Goal: Navigation & Orientation: Find specific page/section

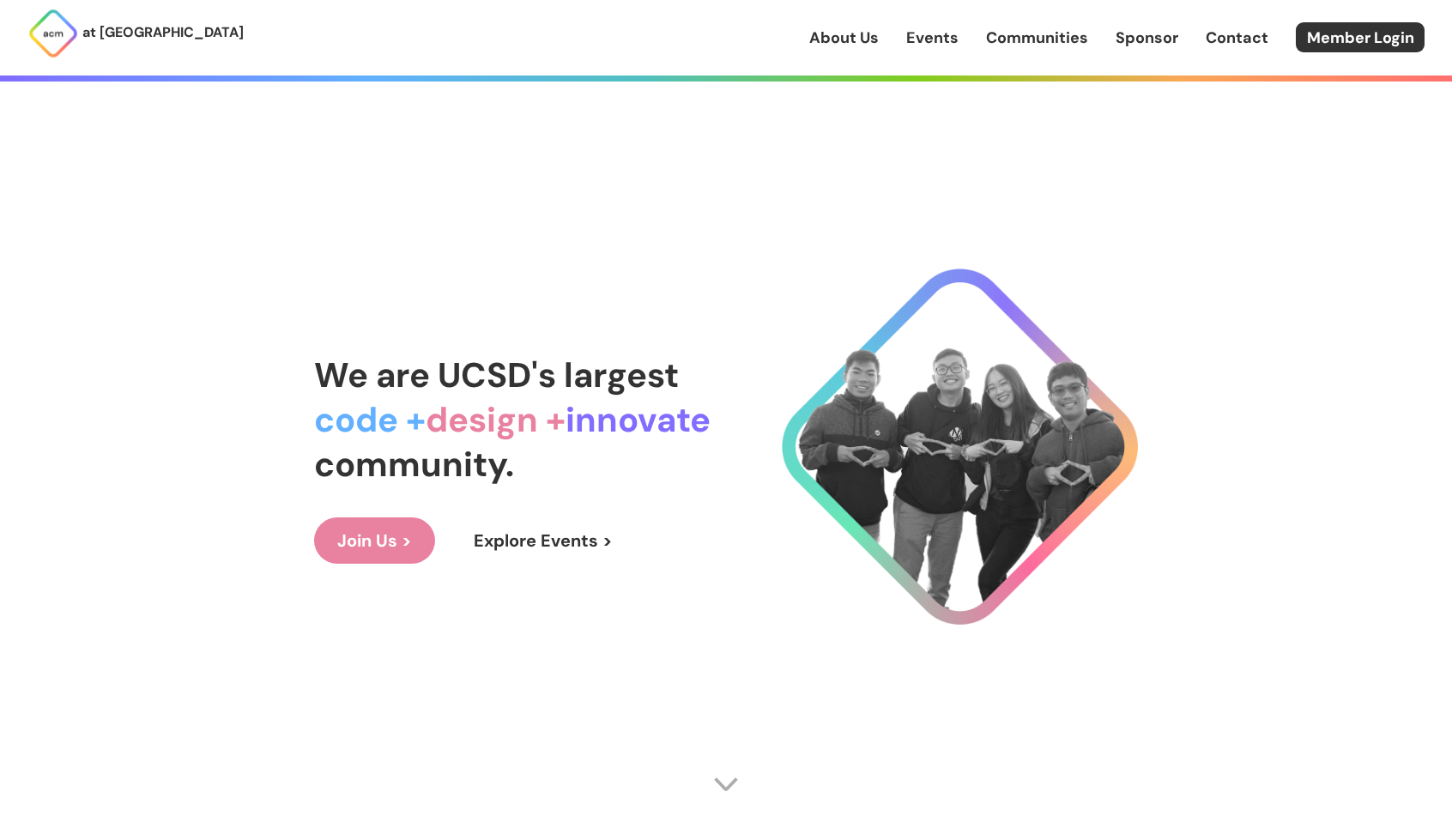
click at [877, 36] on link "About Us" at bounding box center [844, 38] width 70 height 22
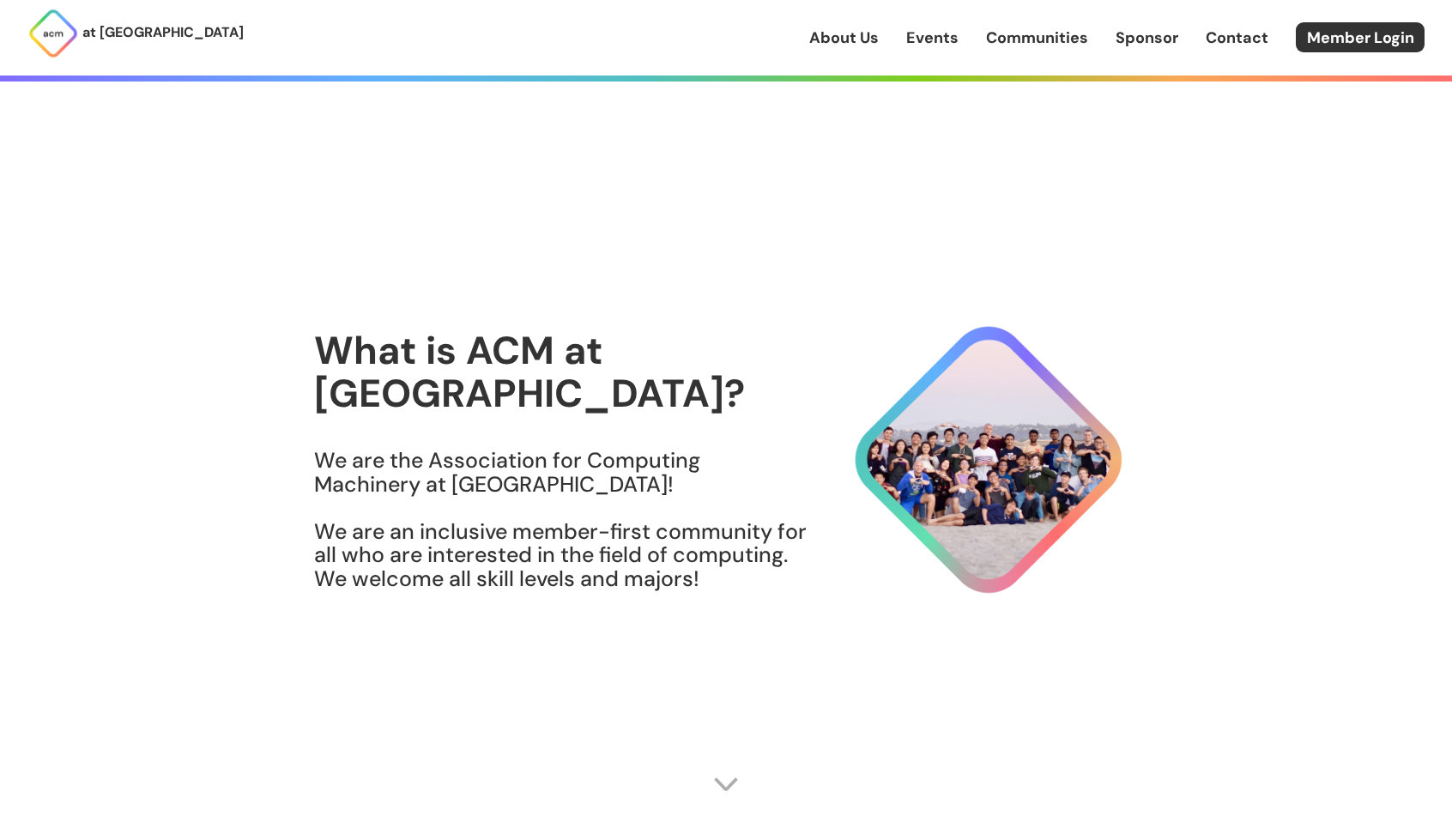
click at [843, 38] on link "About Us" at bounding box center [844, 38] width 70 height 22
click at [838, 38] on link "About Us" at bounding box center [844, 38] width 70 height 22
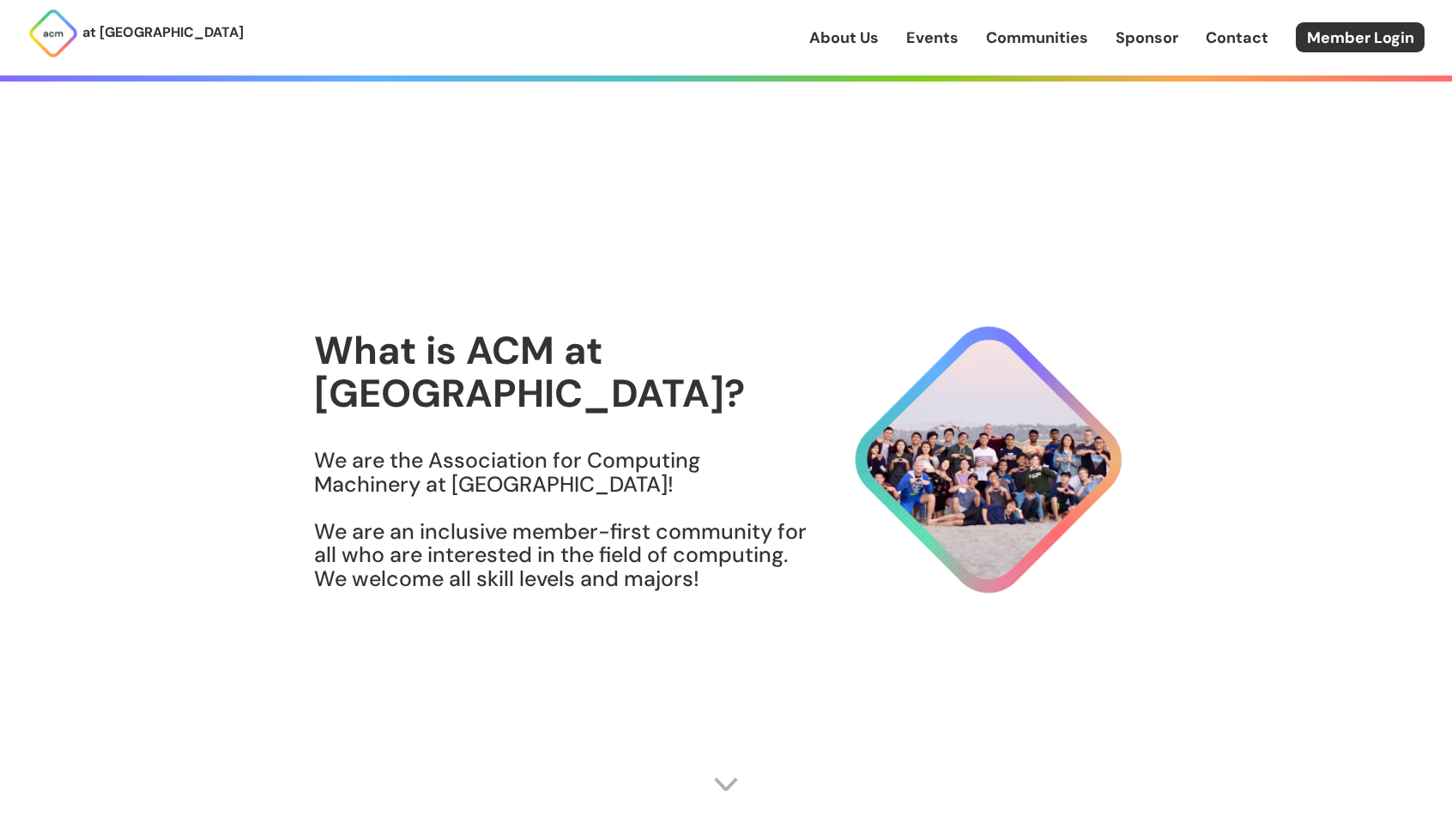
click at [838, 38] on link "About Us" at bounding box center [844, 38] width 70 height 22
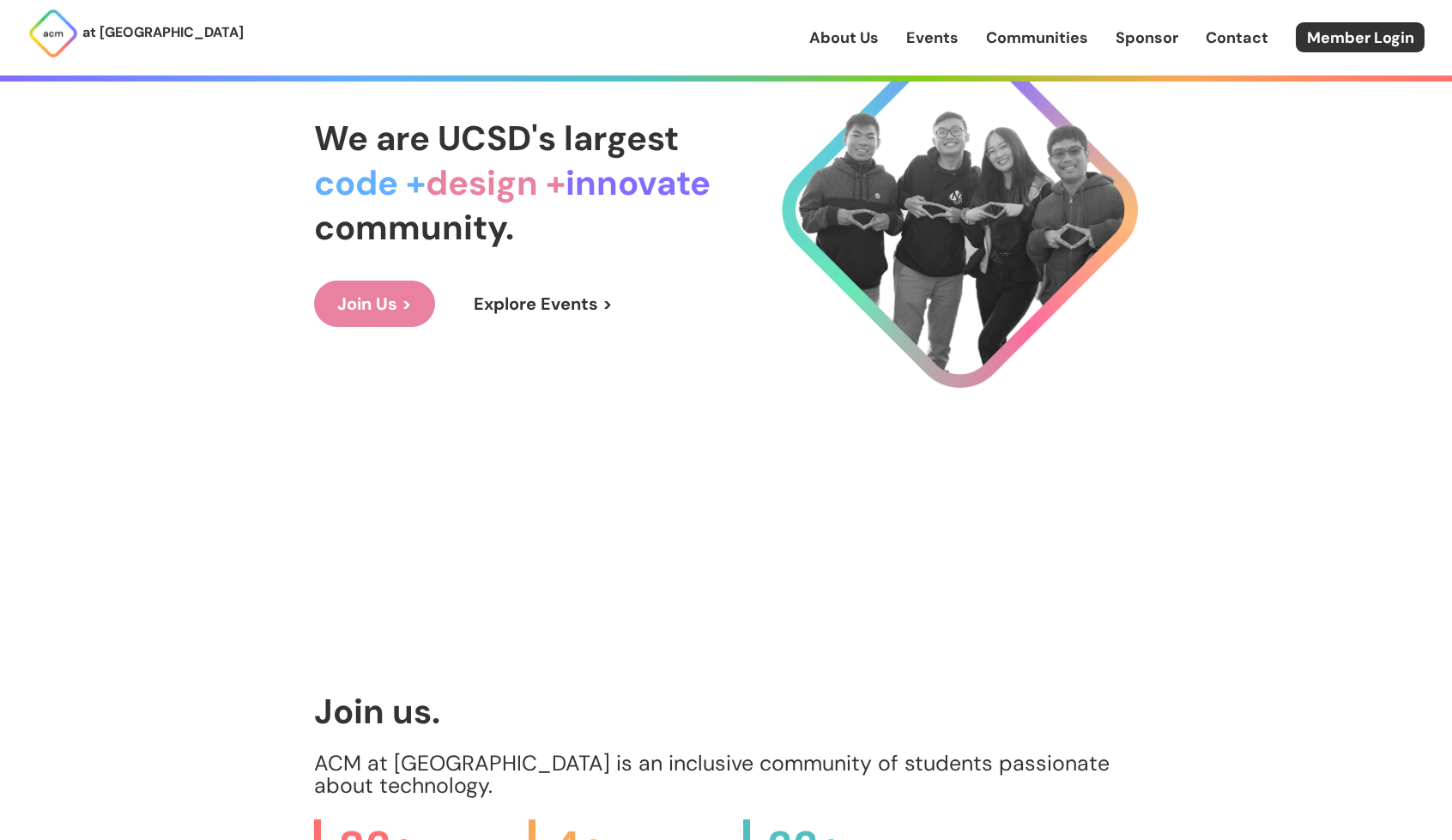
scroll to position [255, 0]
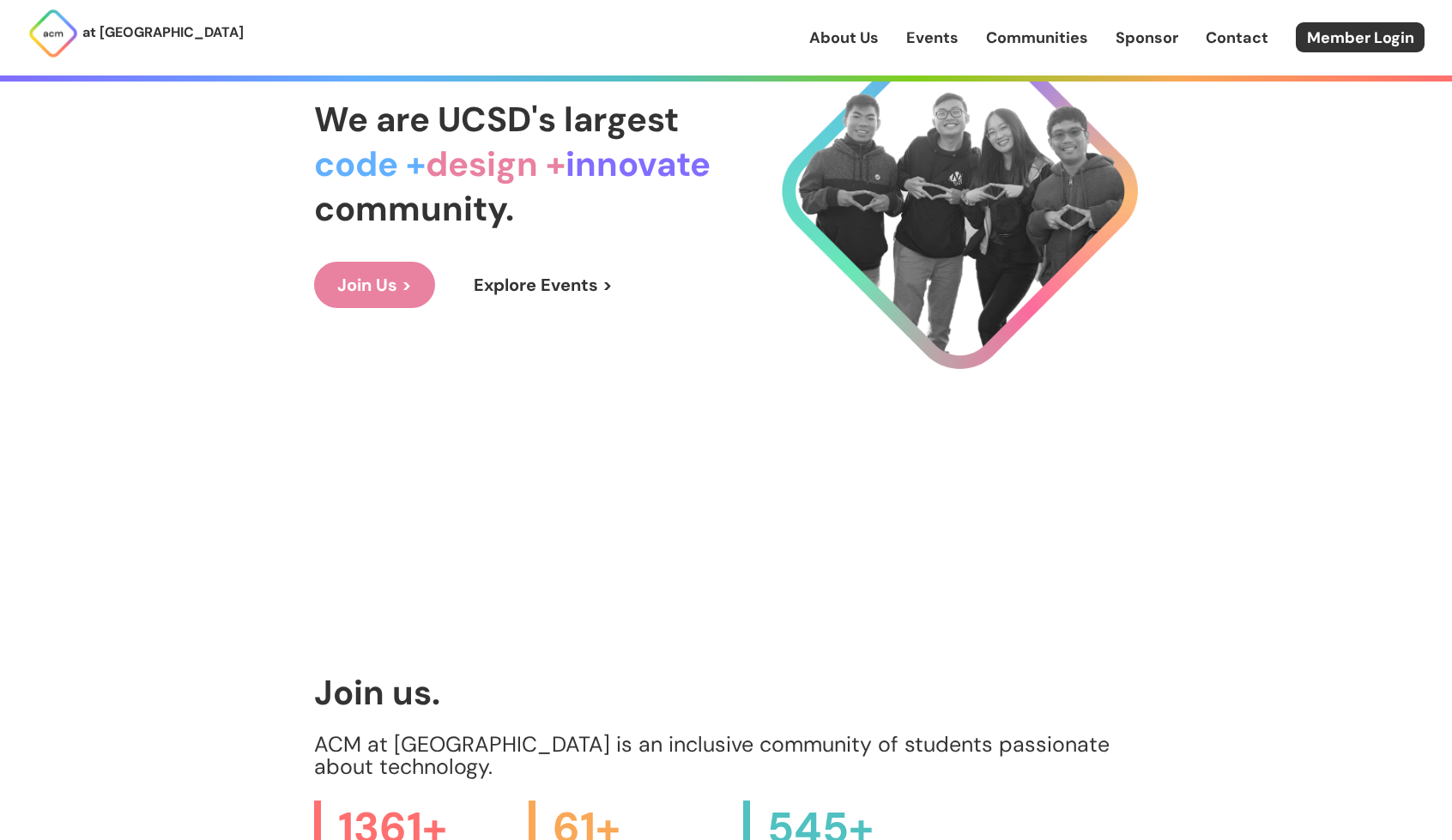
click at [520, 181] on span "design +" at bounding box center [495, 164] width 140 height 45
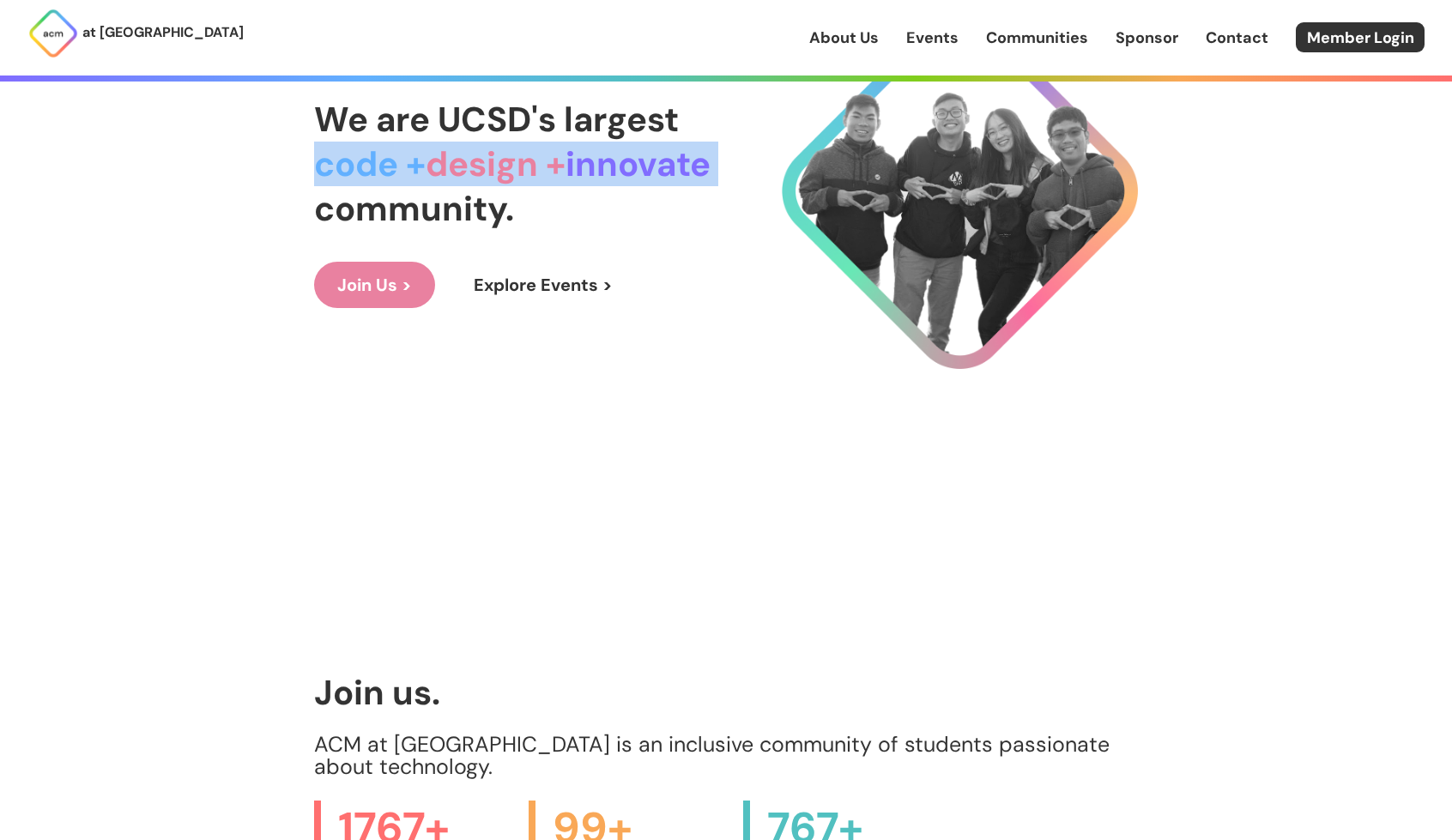
click at [520, 181] on span "design +" at bounding box center [495, 164] width 140 height 45
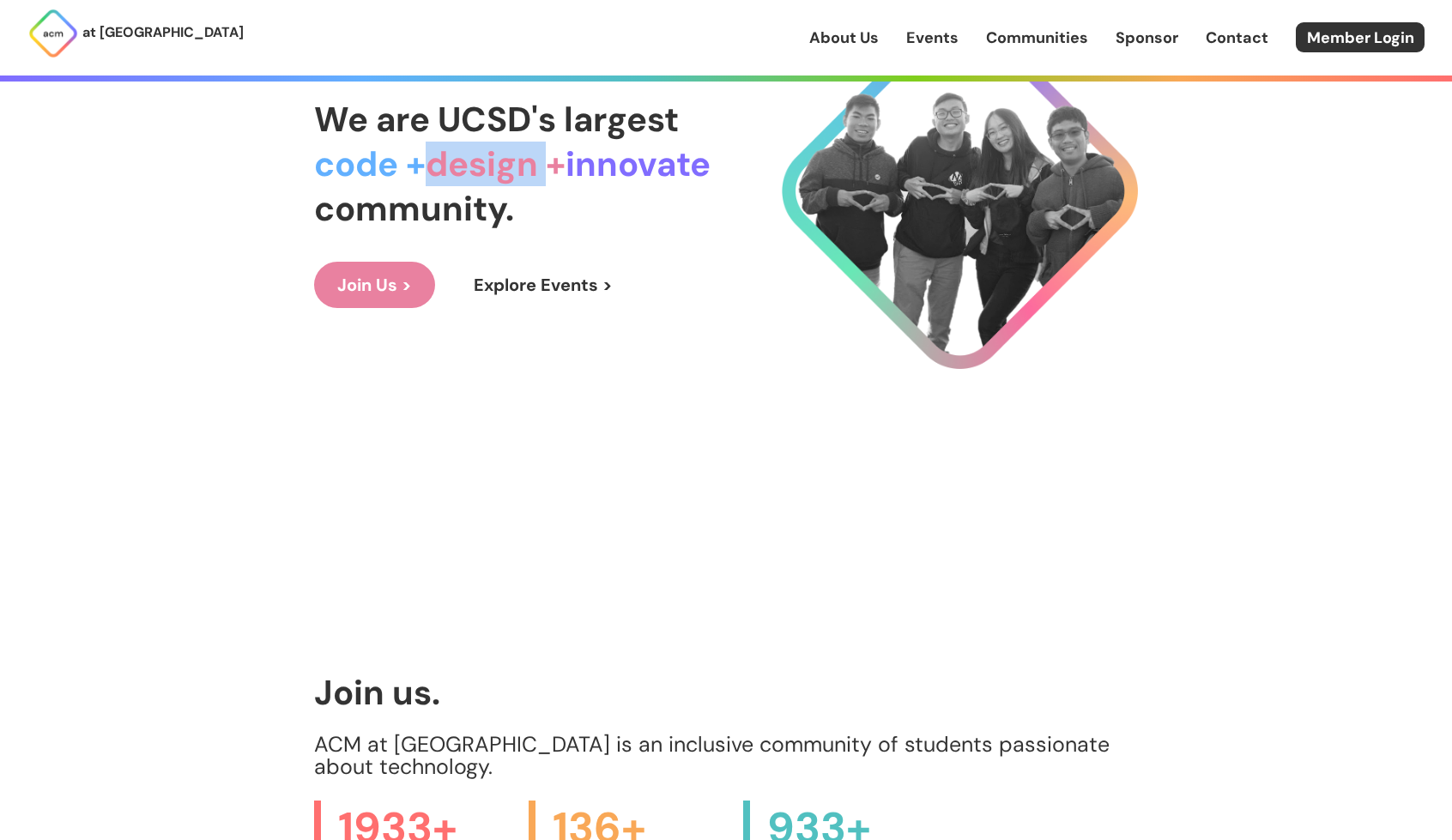
click at [520, 181] on span "design +" at bounding box center [495, 164] width 140 height 45
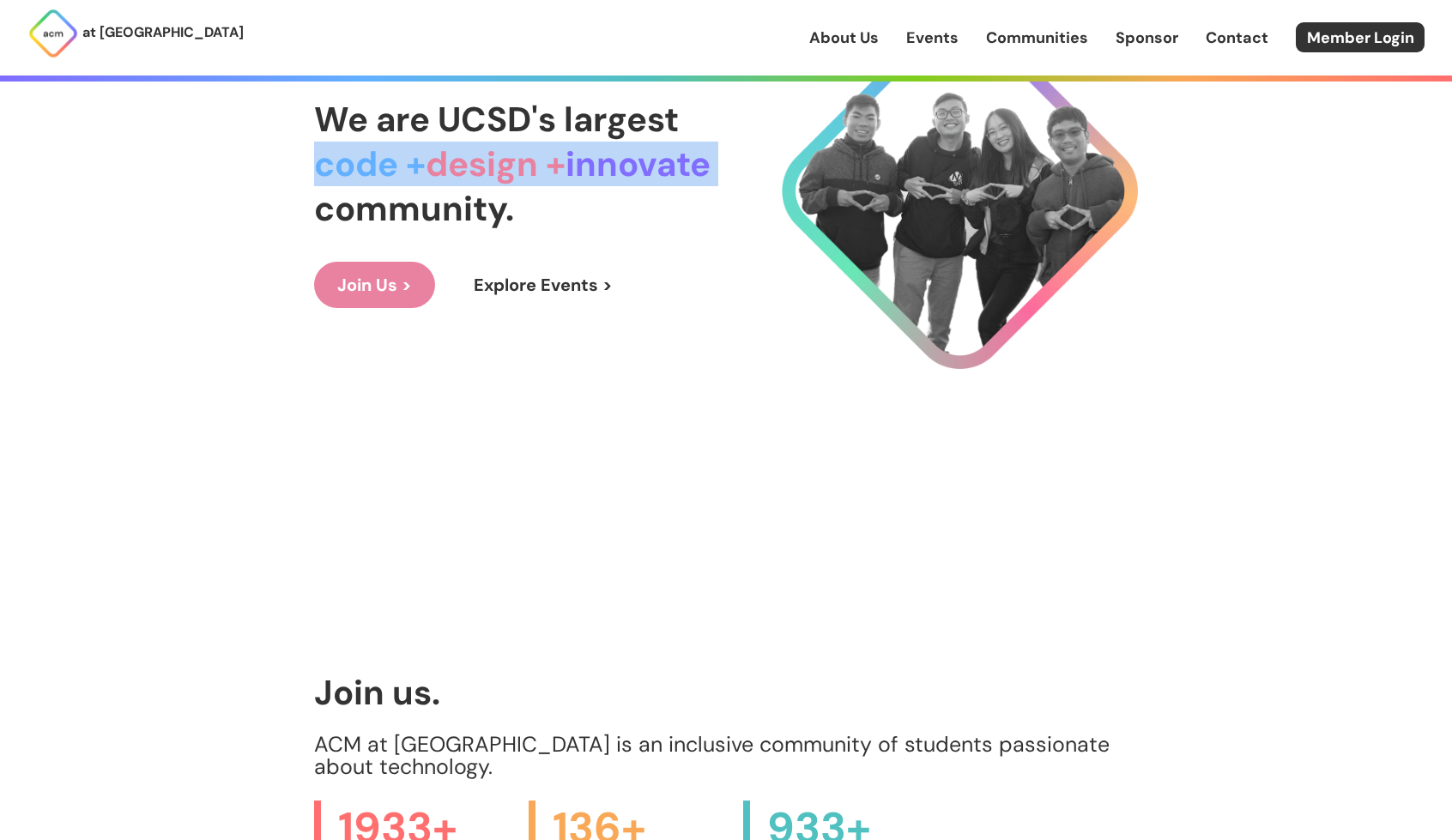
click at [520, 181] on span "design +" at bounding box center [495, 164] width 140 height 45
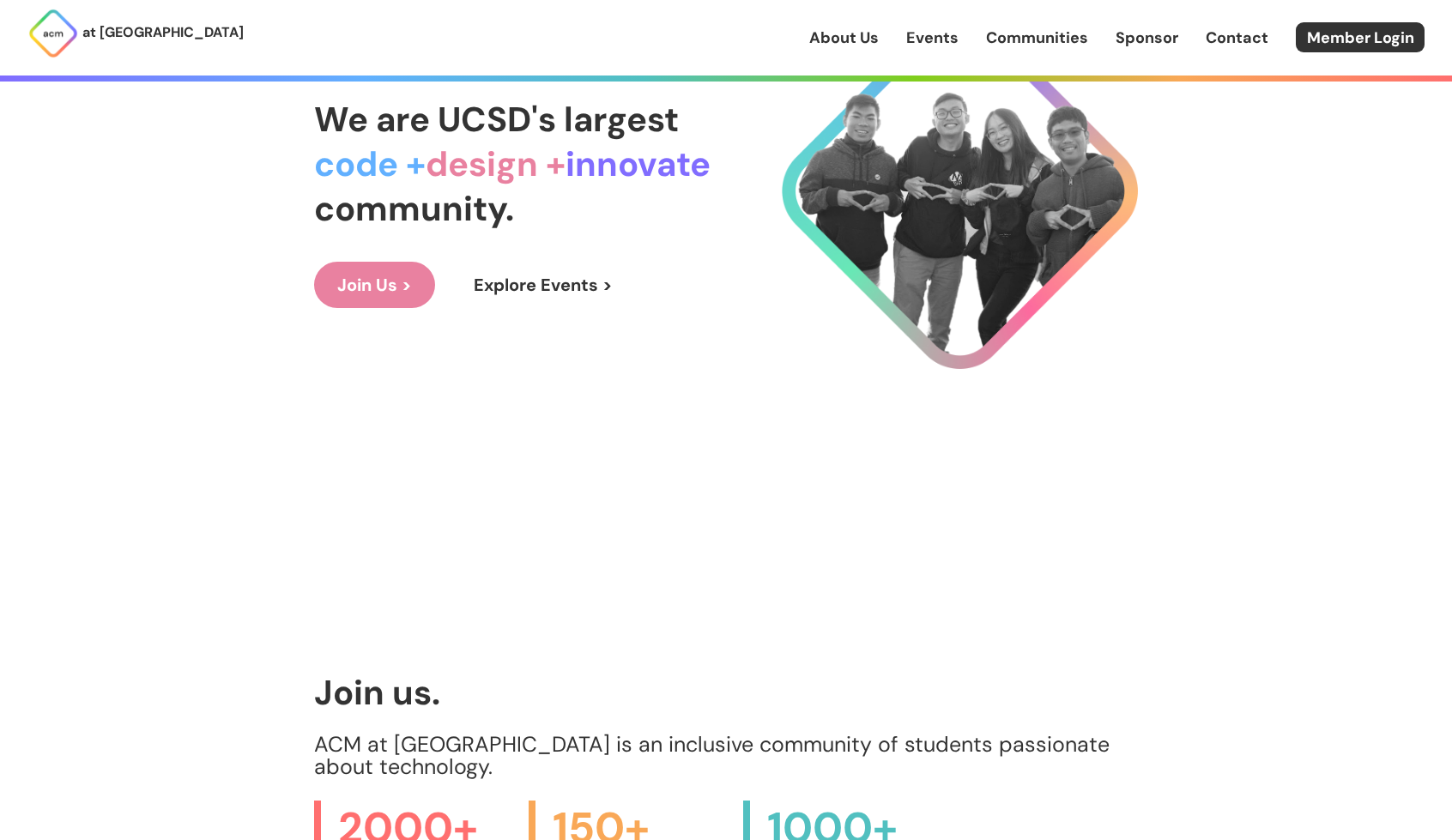
click at [578, 199] on div "We are UCSD's largest code + design + innovate community." at bounding box center [512, 164] width 396 height 134
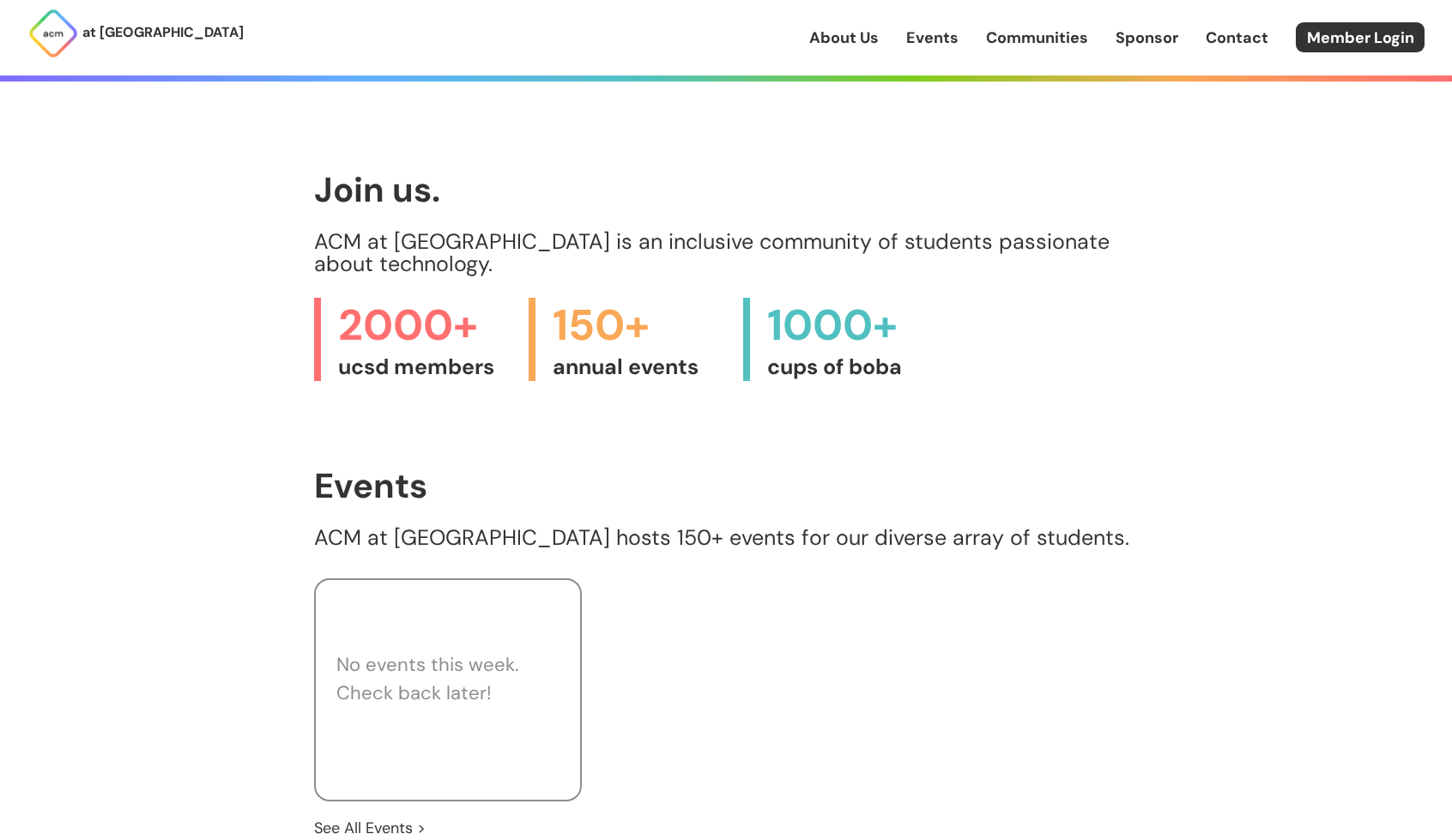
scroll to position [759, 0]
click at [578, 199] on h1 "Join us." at bounding box center [726, 188] width 823 height 37
click at [649, 234] on p "ACM at [GEOGRAPHIC_DATA] is an inclusive community of students passionate about…" at bounding box center [726, 253] width 823 height 45
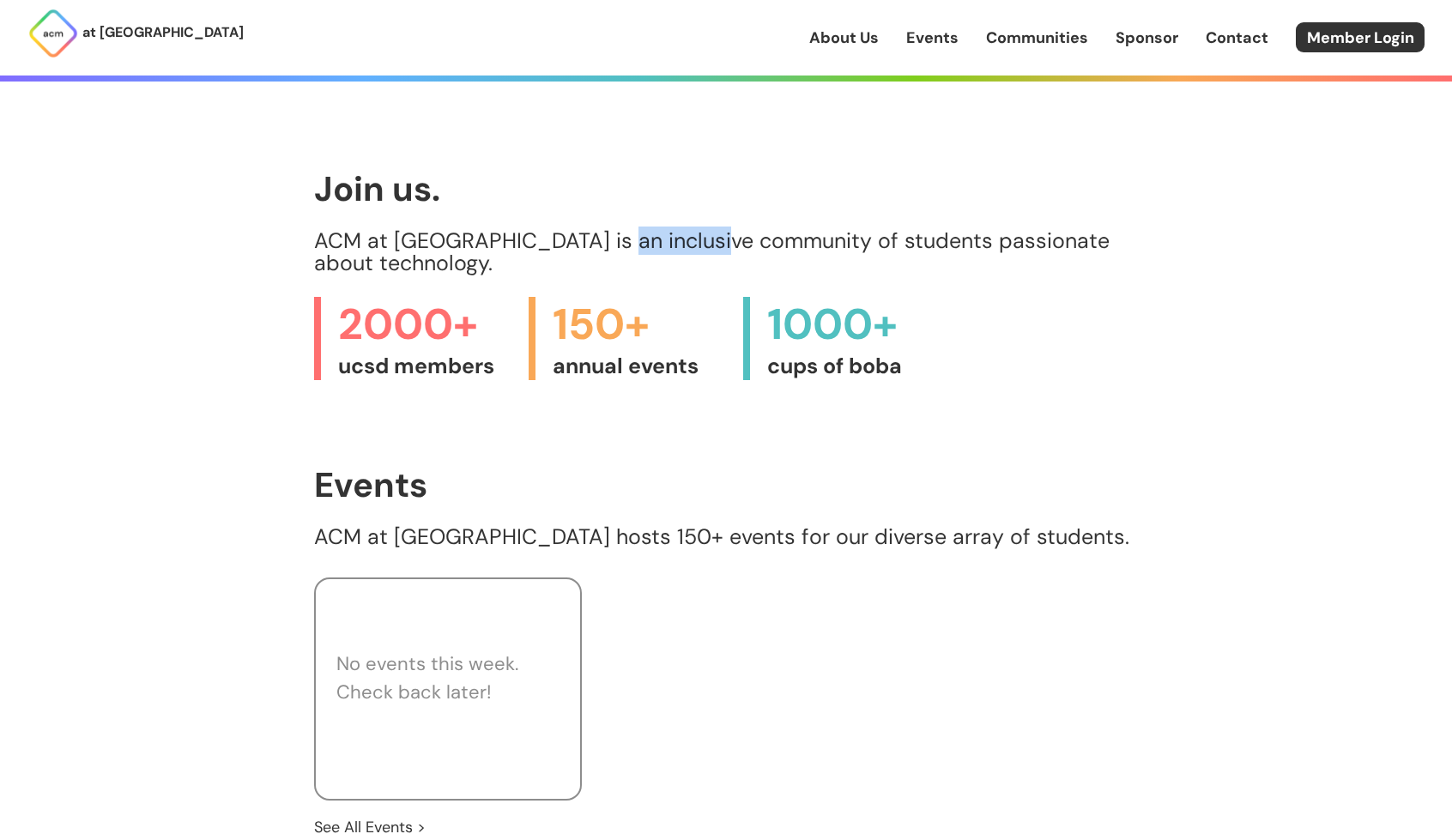
click at [649, 234] on p "ACM at [GEOGRAPHIC_DATA] is an inclusive community of students passionate about…" at bounding box center [726, 253] width 823 height 45
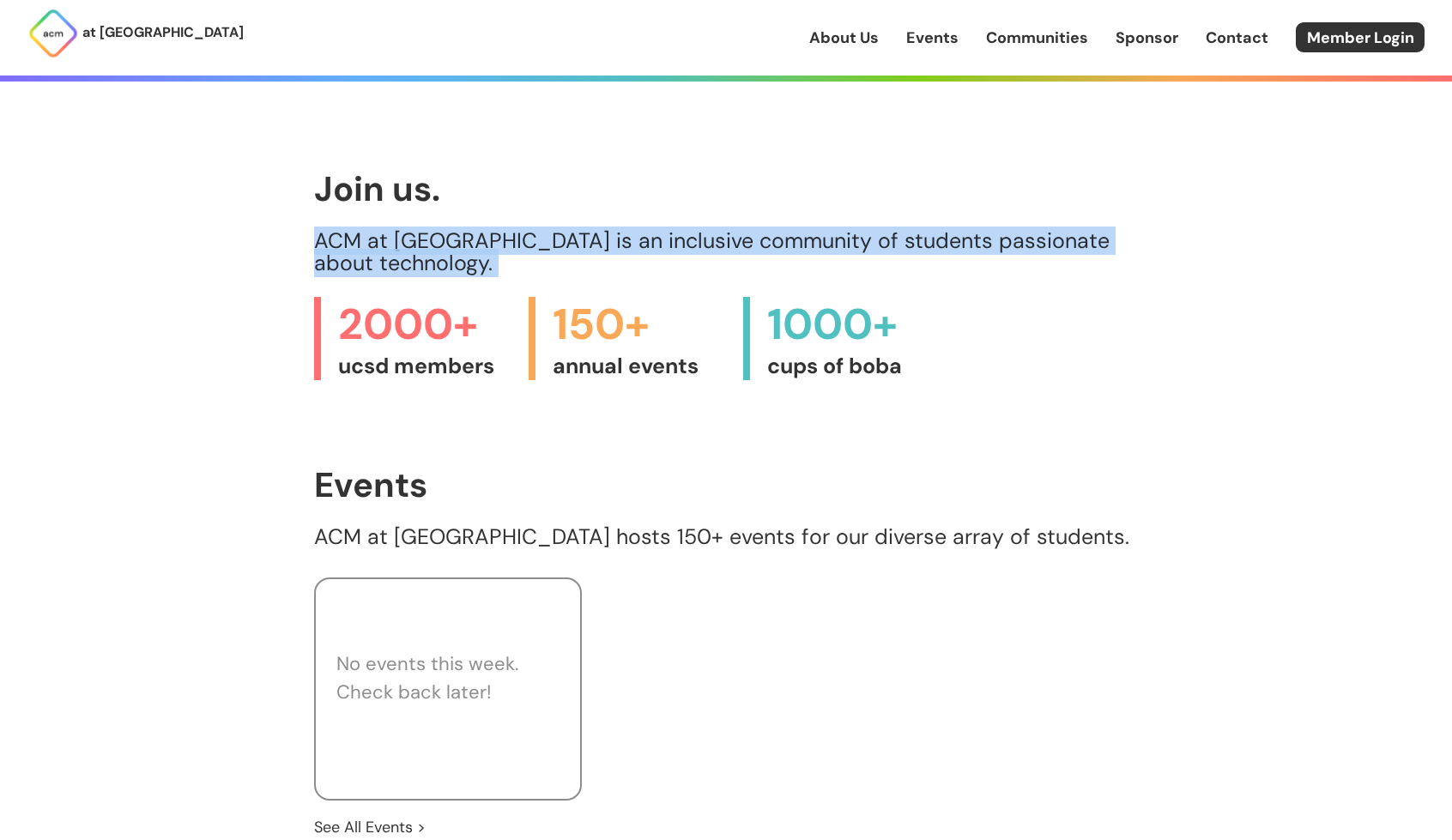
click at [649, 234] on p "ACM at [GEOGRAPHIC_DATA] is an inclusive community of students passionate about…" at bounding box center [726, 253] width 823 height 45
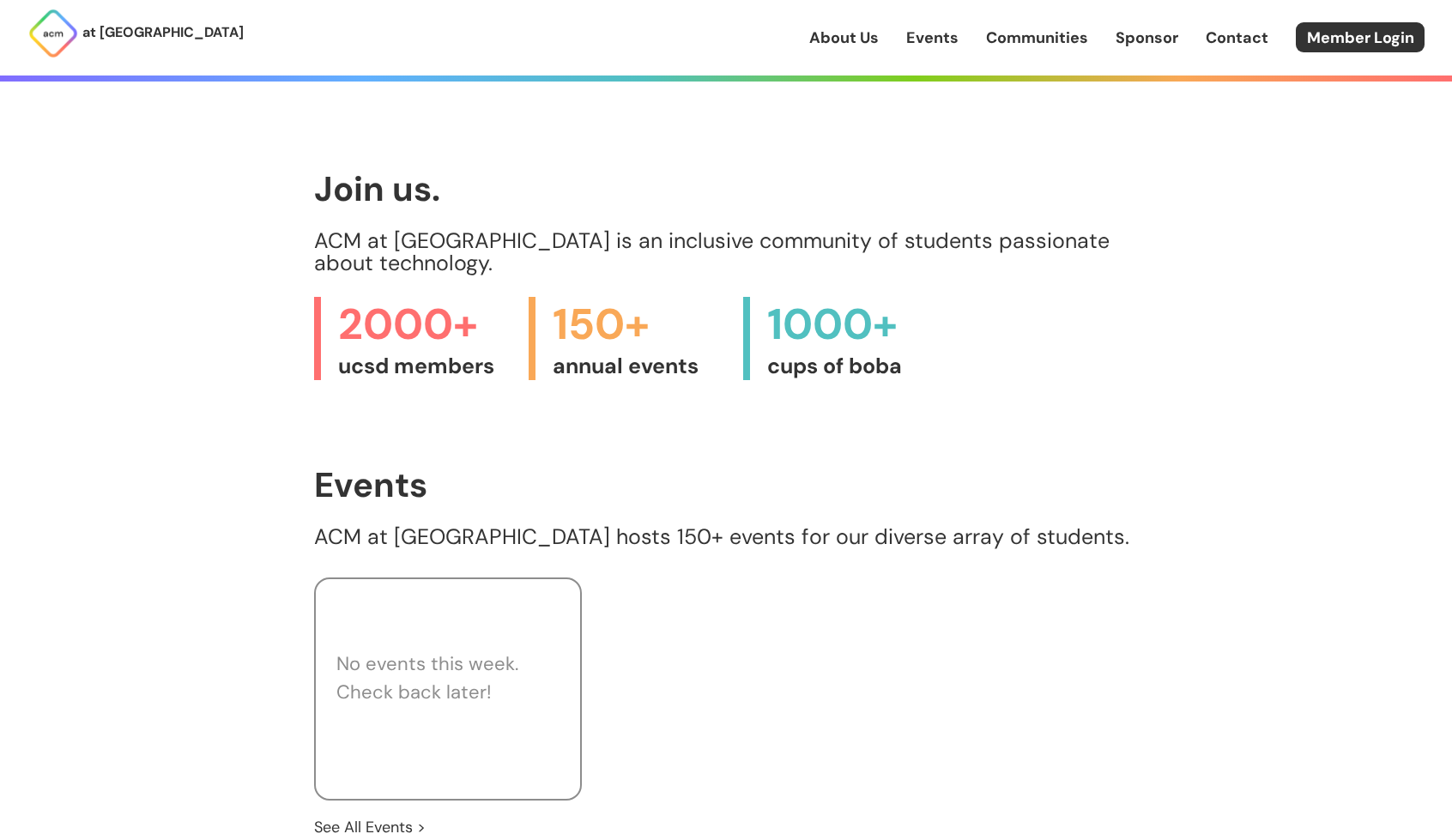
click at [549, 199] on h1 "Join us." at bounding box center [726, 188] width 823 height 37
click at [636, 244] on p "ACM at [GEOGRAPHIC_DATA] is an inclusive community of students passionate about…" at bounding box center [726, 253] width 823 height 45
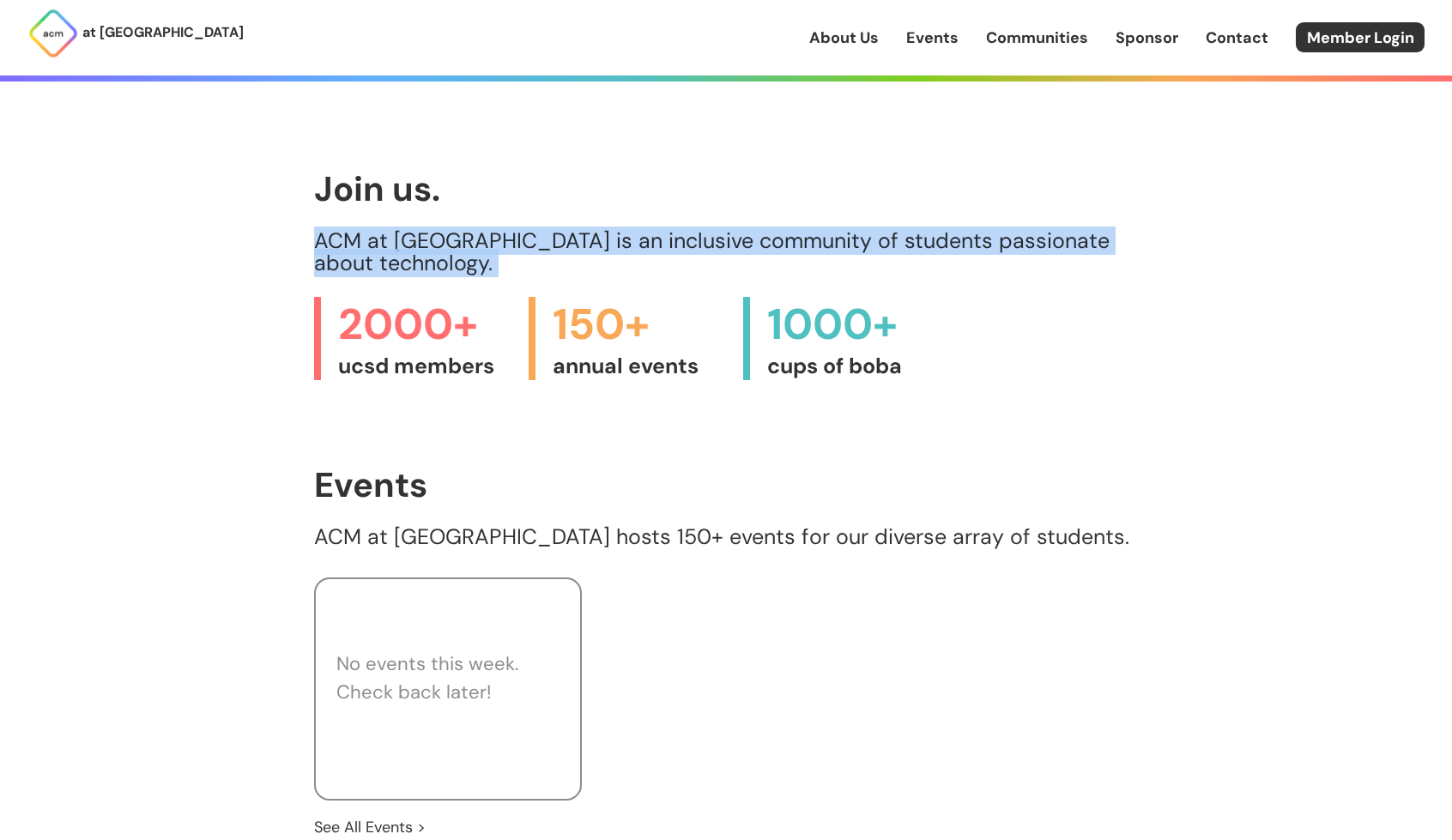
click at [636, 244] on p "ACM at [GEOGRAPHIC_DATA] is an inclusive community of students passionate about…" at bounding box center [726, 253] width 823 height 45
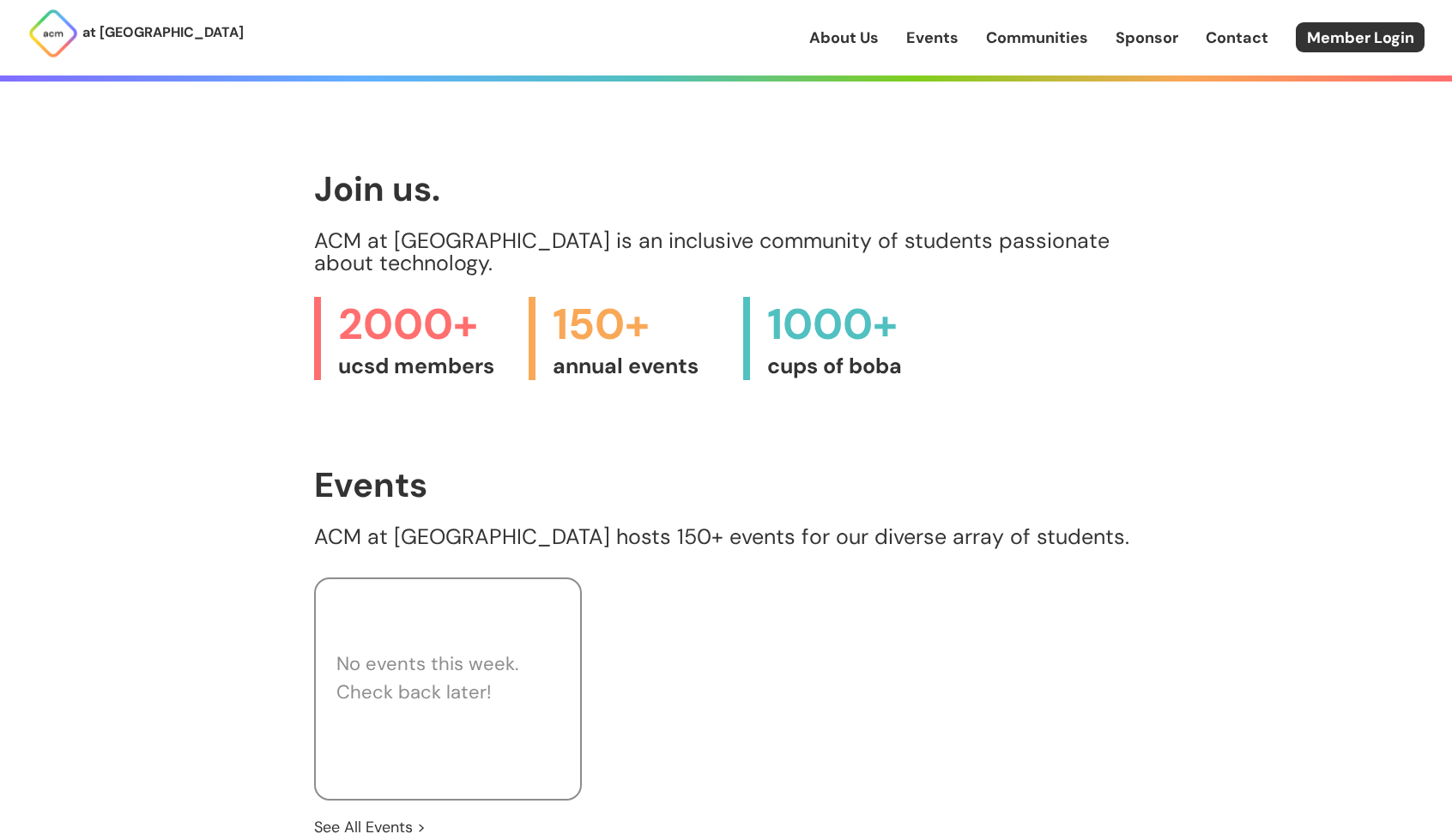
click at [517, 168] on main "We are UCSD's largest code + design + innovate community. Join Us > Explore Eve…" at bounding box center [726, 269] width 823 height 1909
click at [627, 231] on p "ACM at [GEOGRAPHIC_DATA] is an inclusive community of students passionate about…" at bounding box center [726, 253] width 823 height 45
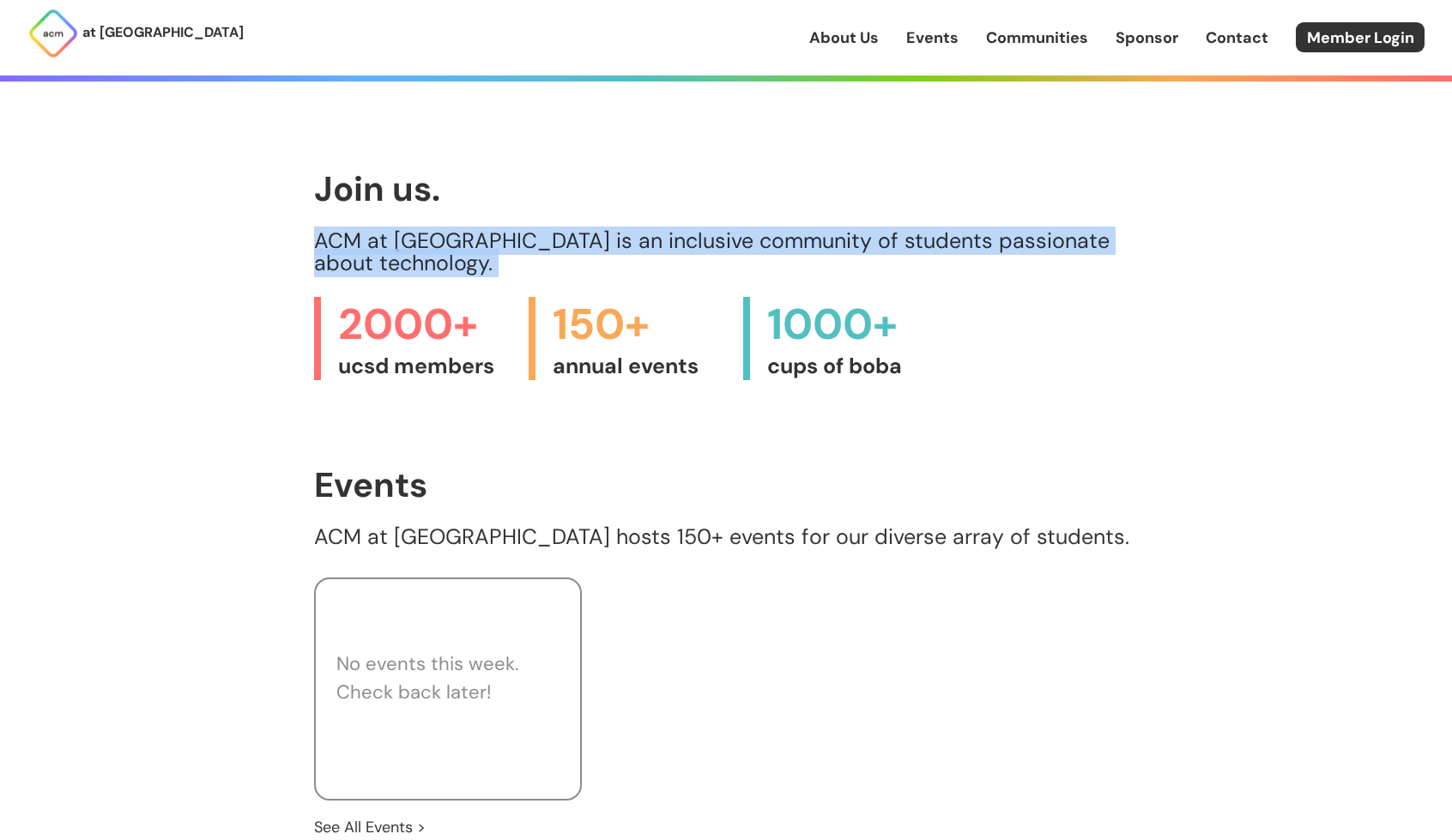
click at [627, 231] on p "ACM at [GEOGRAPHIC_DATA] is an inclusive community of students passionate about…" at bounding box center [726, 253] width 823 height 45
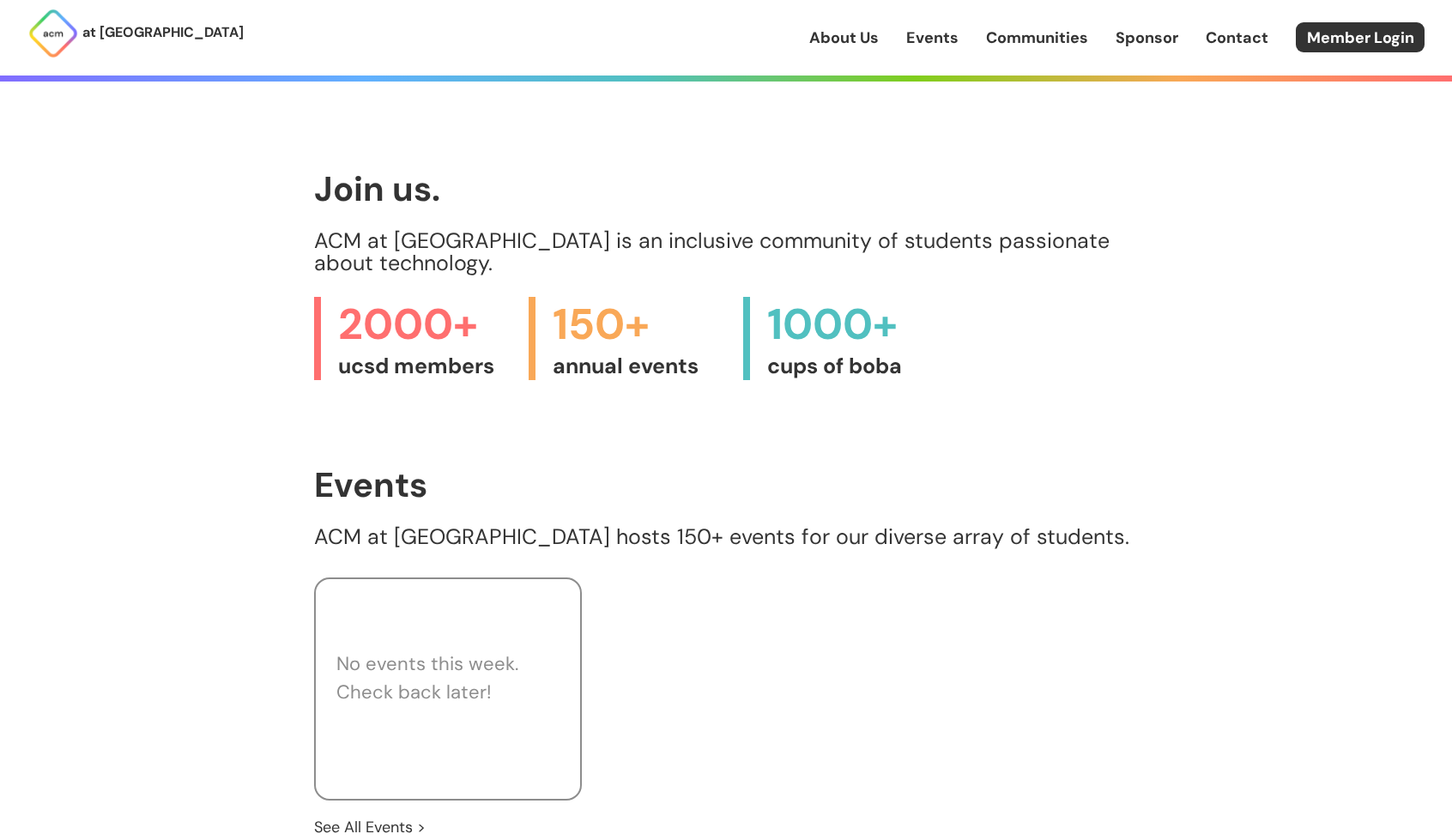
click at [511, 183] on h1 "Join us." at bounding box center [726, 188] width 823 height 37
click at [590, 215] on div "Join us. ACM at UCSD is an inclusive community of students passionate about tec…" at bounding box center [726, 222] width 823 height 104
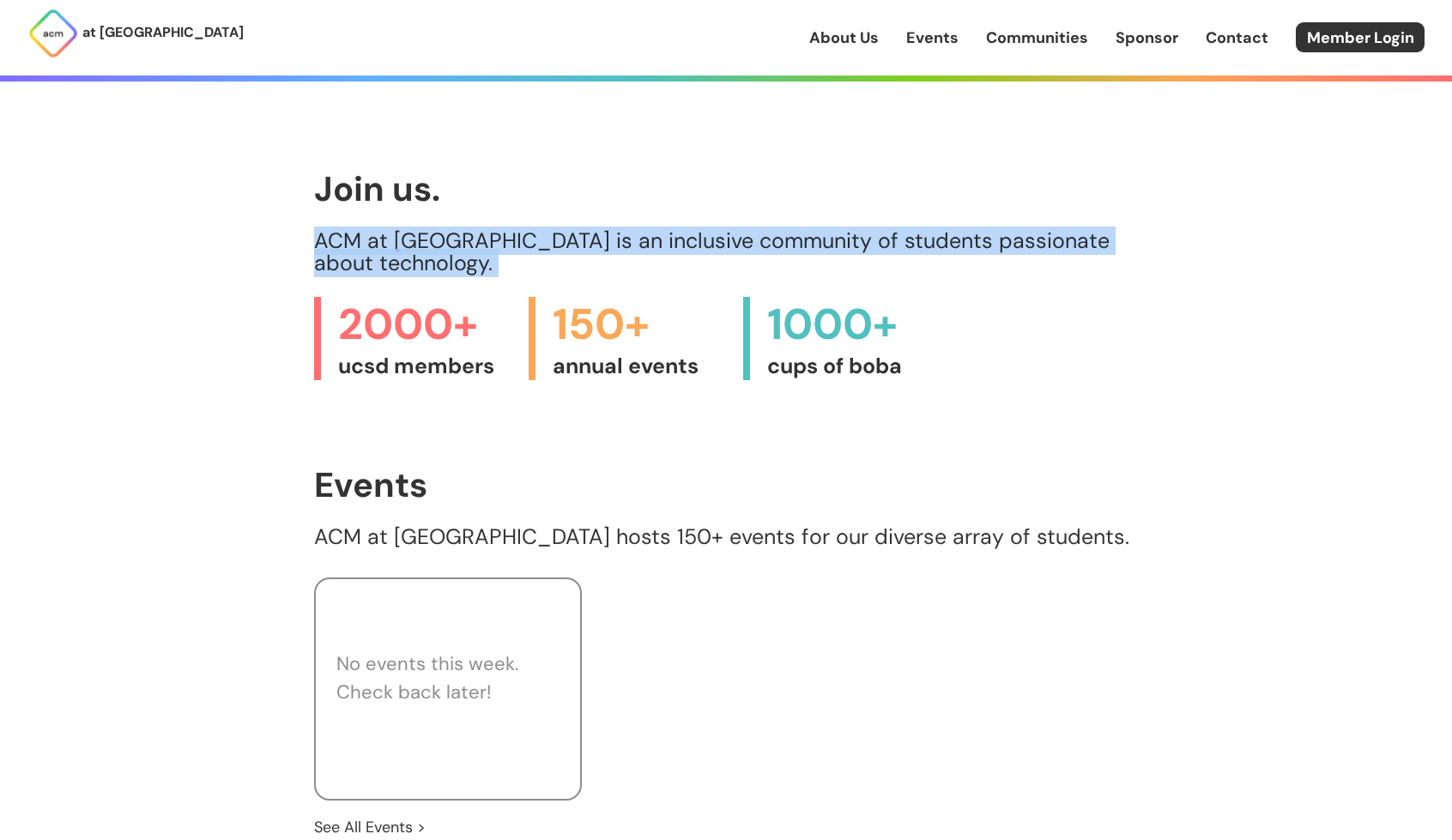
click at [590, 215] on div "Join us. ACM at UCSD is an inclusive community of students passionate about tec…" at bounding box center [726, 222] width 823 height 104
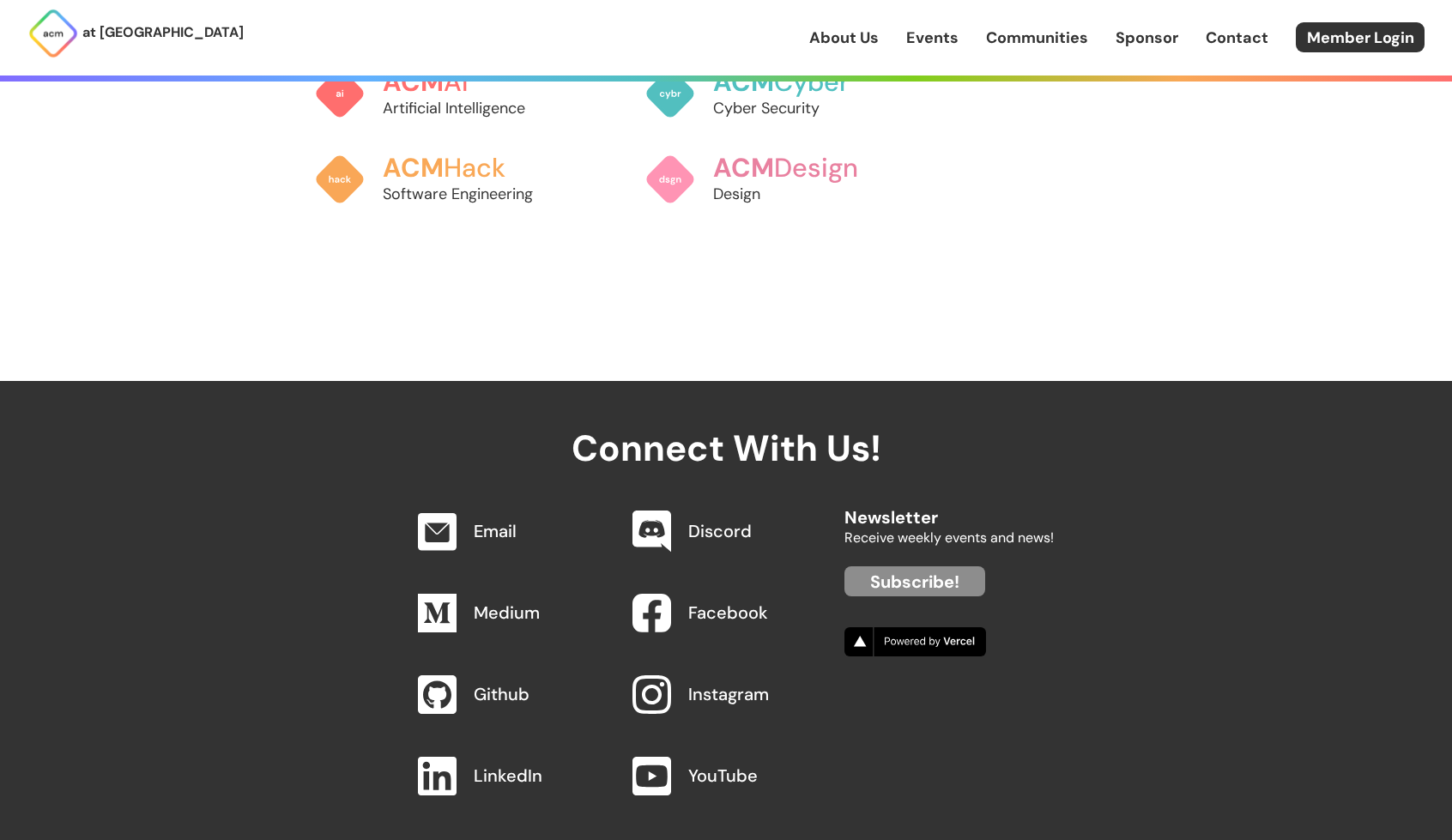
scroll to position [1783, 0]
